Goal: Task Accomplishment & Management: Complete application form

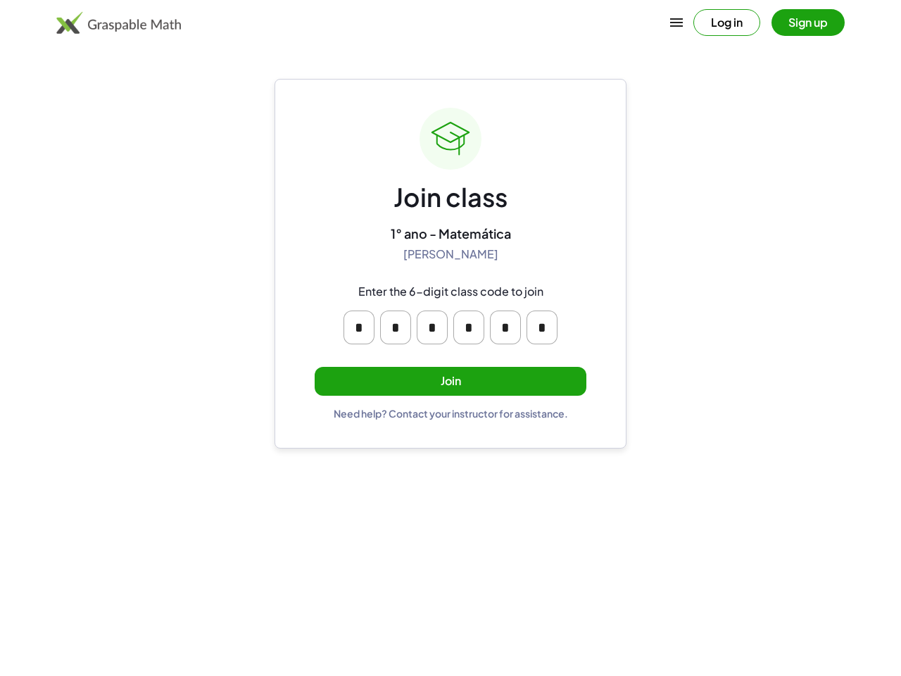
click at [676, 23] on icon "button" at bounding box center [676, 22] width 17 height 17
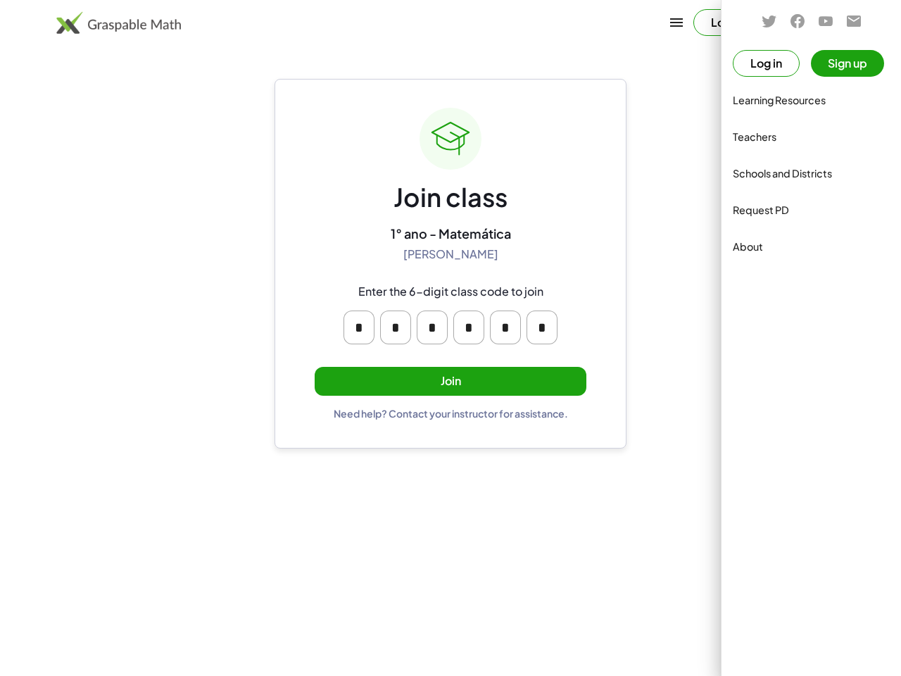
click at [726, 23] on div at bounding box center [450, 338] width 901 height 676
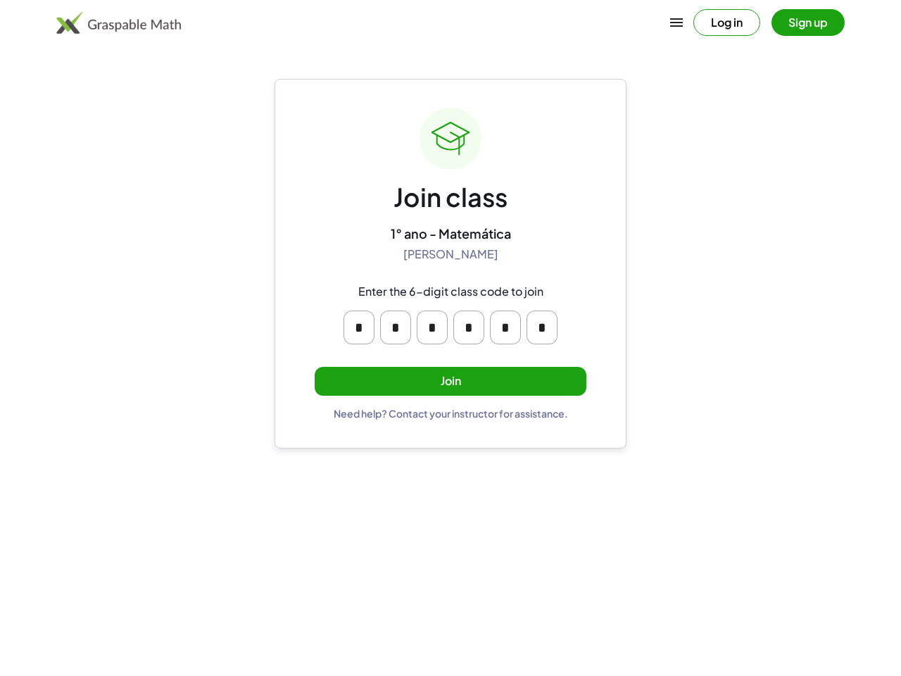
click at [808, 23] on button "Sign up" at bounding box center [807, 22] width 73 height 27
click at [359, 327] on span "Send me tips & updates" at bounding box center [410, 334] width 129 height 17
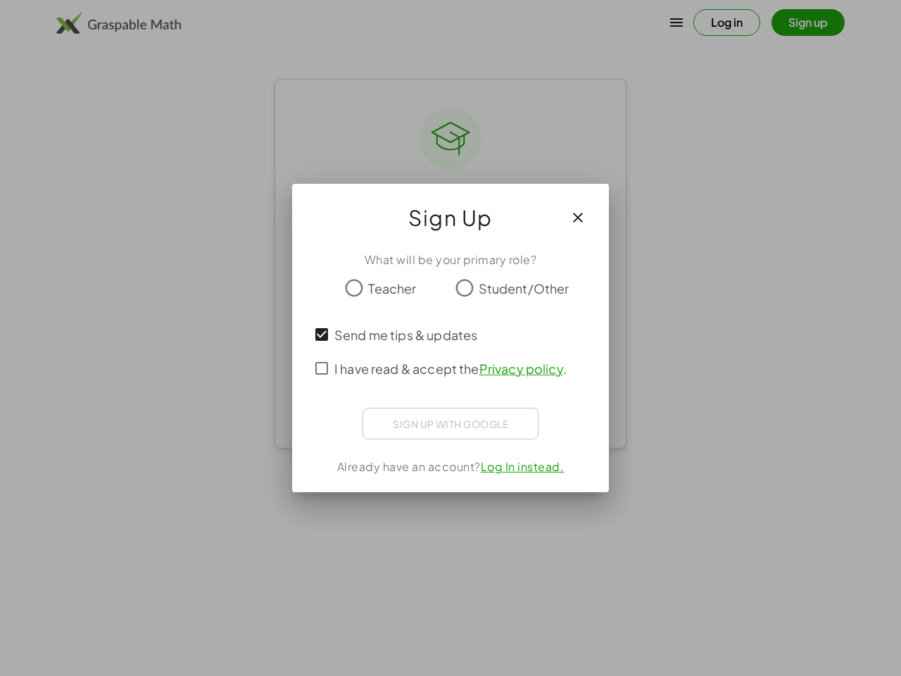
click at [396, 327] on span "Send me tips & updates" at bounding box center [405, 334] width 143 height 19
click at [432, 327] on span "Send me tips & updates" at bounding box center [405, 334] width 143 height 19
click at [469, 327] on span "Send me tips & updates" at bounding box center [405, 334] width 143 height 19
click at [505, 327] on div "Send me tips & updates" at bounding box center [450, 334] width 283 height 34
click at [542, 327] on div "Send me tips & updates" at bounding box center [450, 334] width 283 height 34
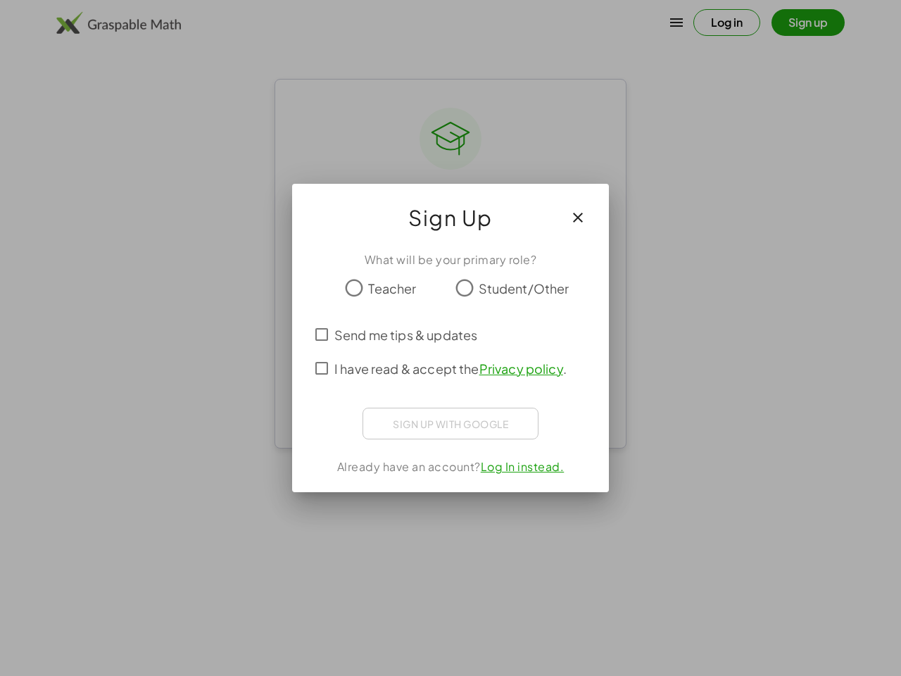
click at [450, 381] on label "I have read & accept the Privacy policy ." at bounding box center [450, 368] width 232 height 34
